Goal: Find specific page/section: Find specific page/section

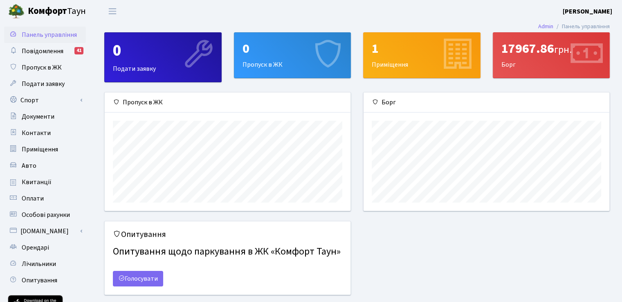
scroll to position [118, 245]
click at [45, 182] on span "Квитанції" at bounding box center [37, 182] width 30 height 9
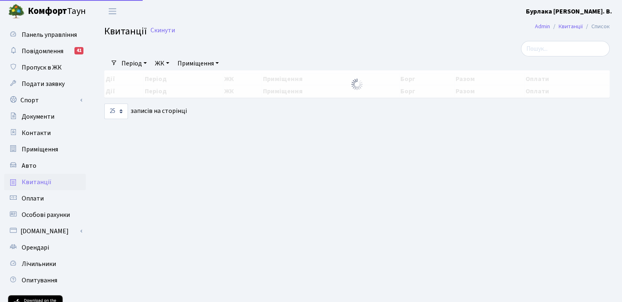
select select "25"
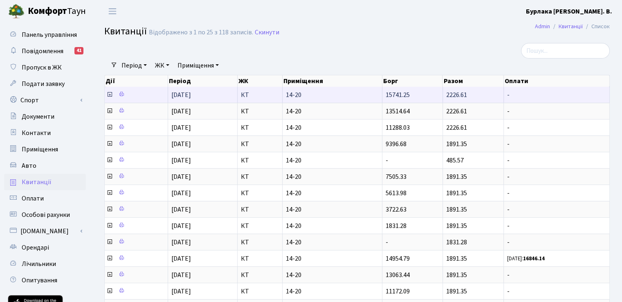
click at [109, 94] on icon at bounding box center [109, 94] width 7 height 7
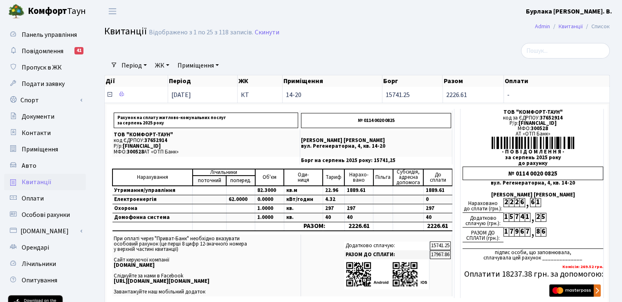
click at [109, 94] on icon at bounding box center [109, 94] width 7 height 7
